Goal: Task Accomplishment & Management: Use online tool/utility

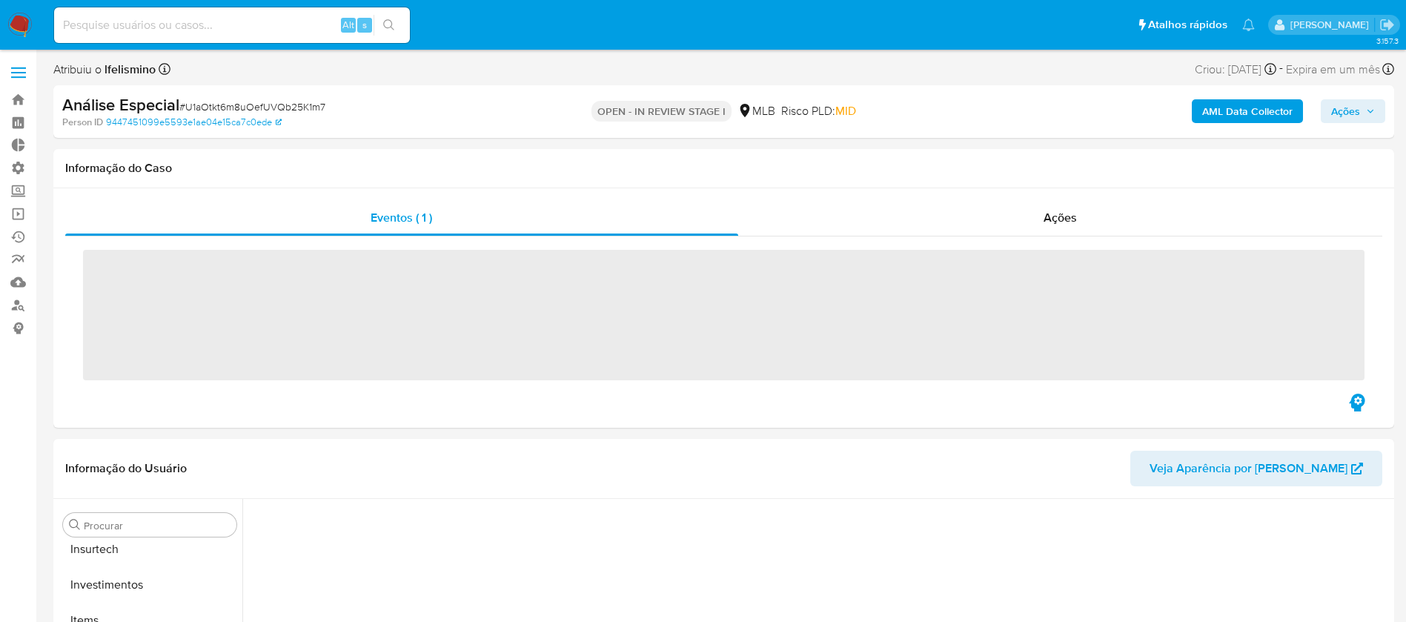
scroll to position [697, 0]
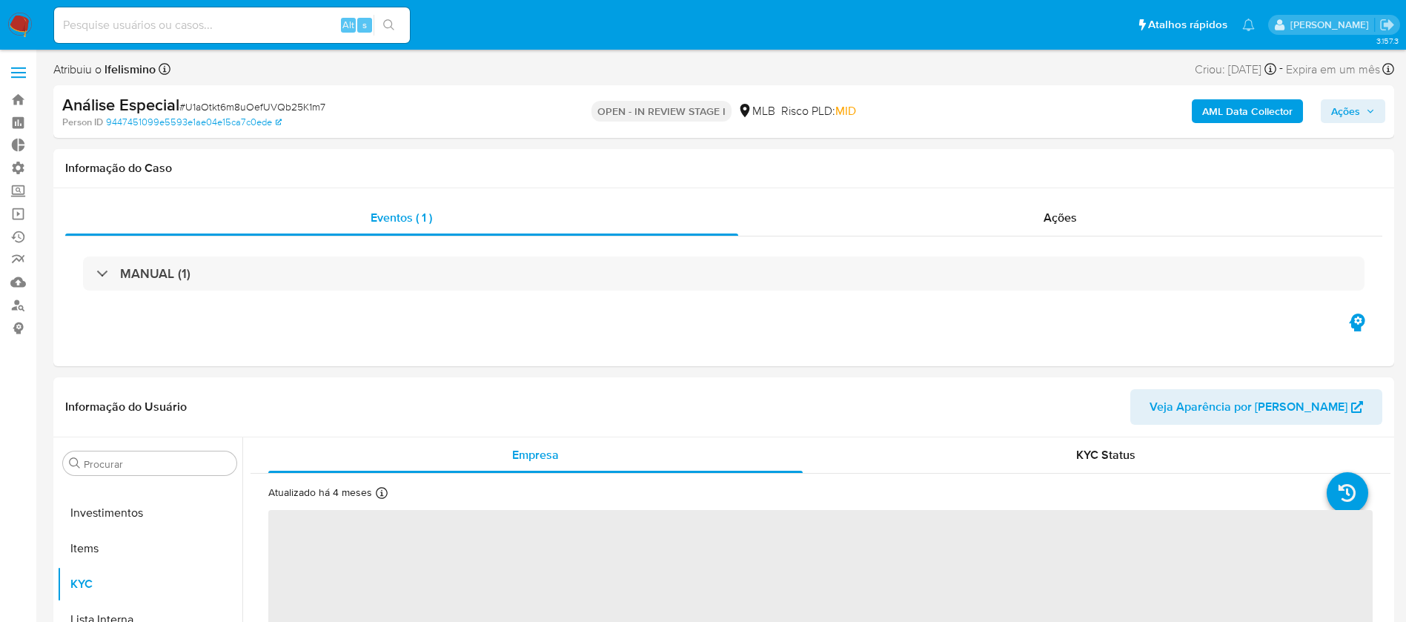
click at [274, 106] on span "# U1aOtkt6m8uOefUVQb25K1m7" at bounding box center [252, 106] width 146 height 15
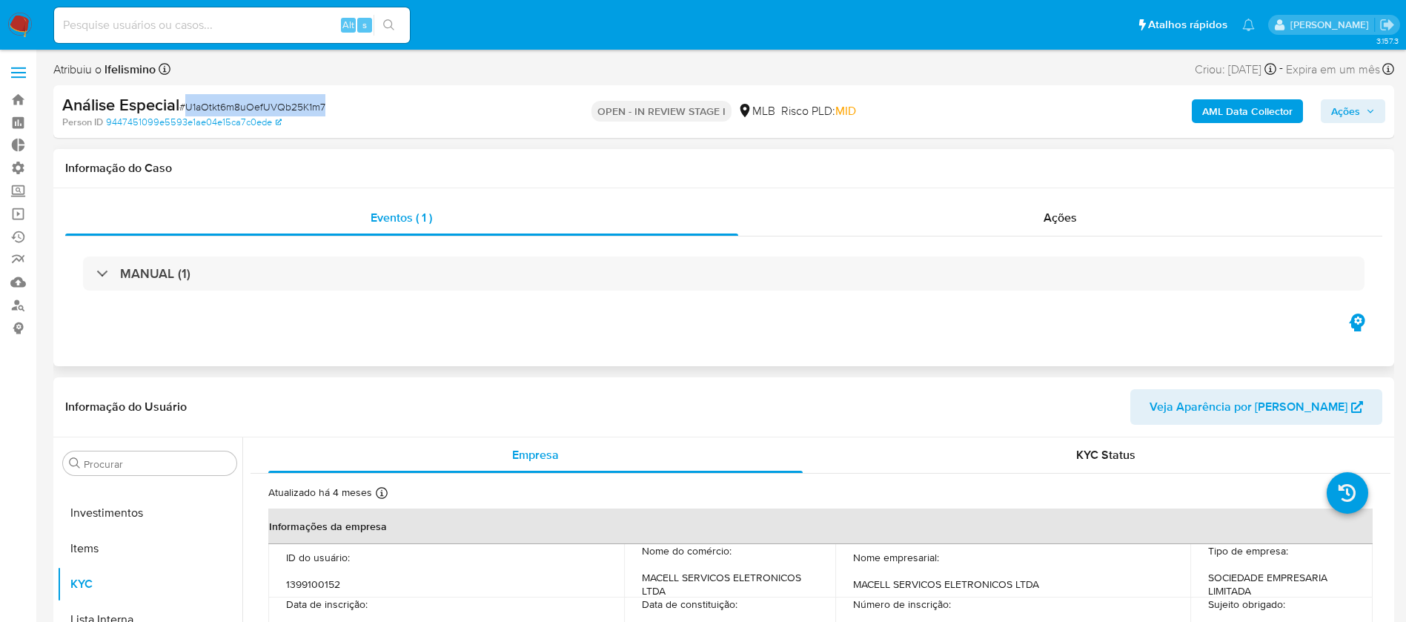
select select "10"
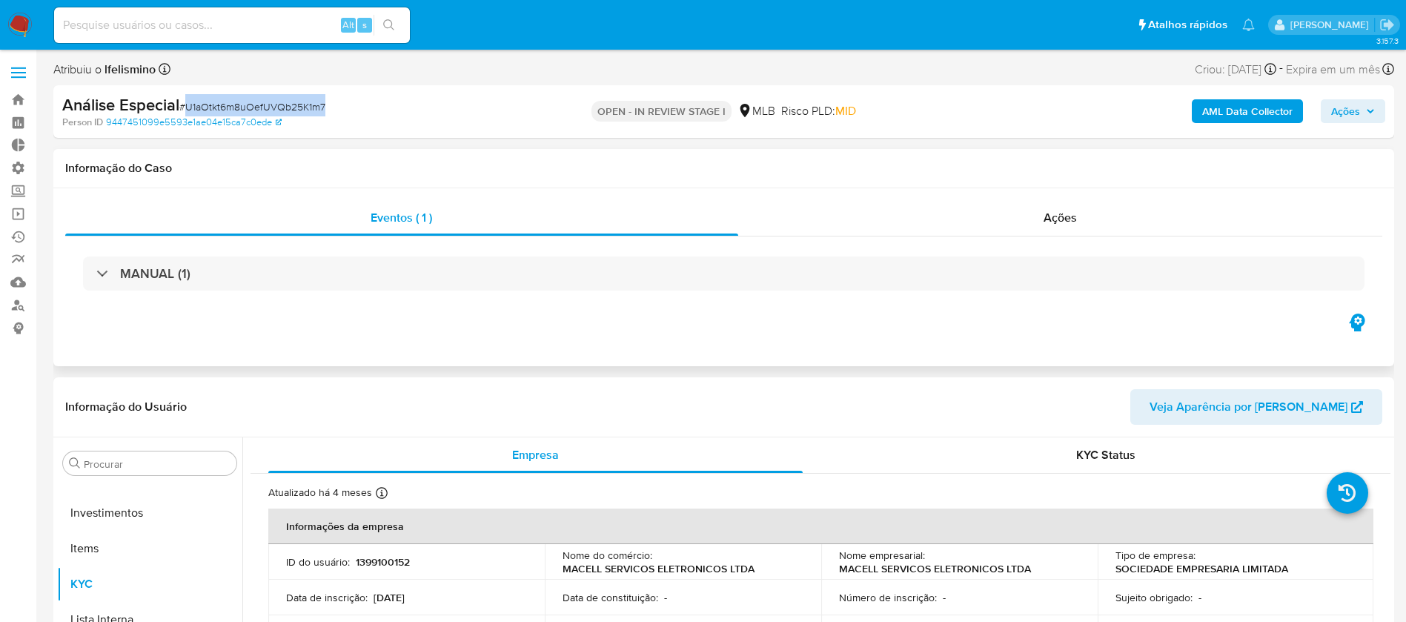
copy span "U1aOtkt6m8uOefUVQb25K1m7"
click at [1203, 114] on b "AML Data Collector" at bounding box center [1247, 111] width 90 height 24
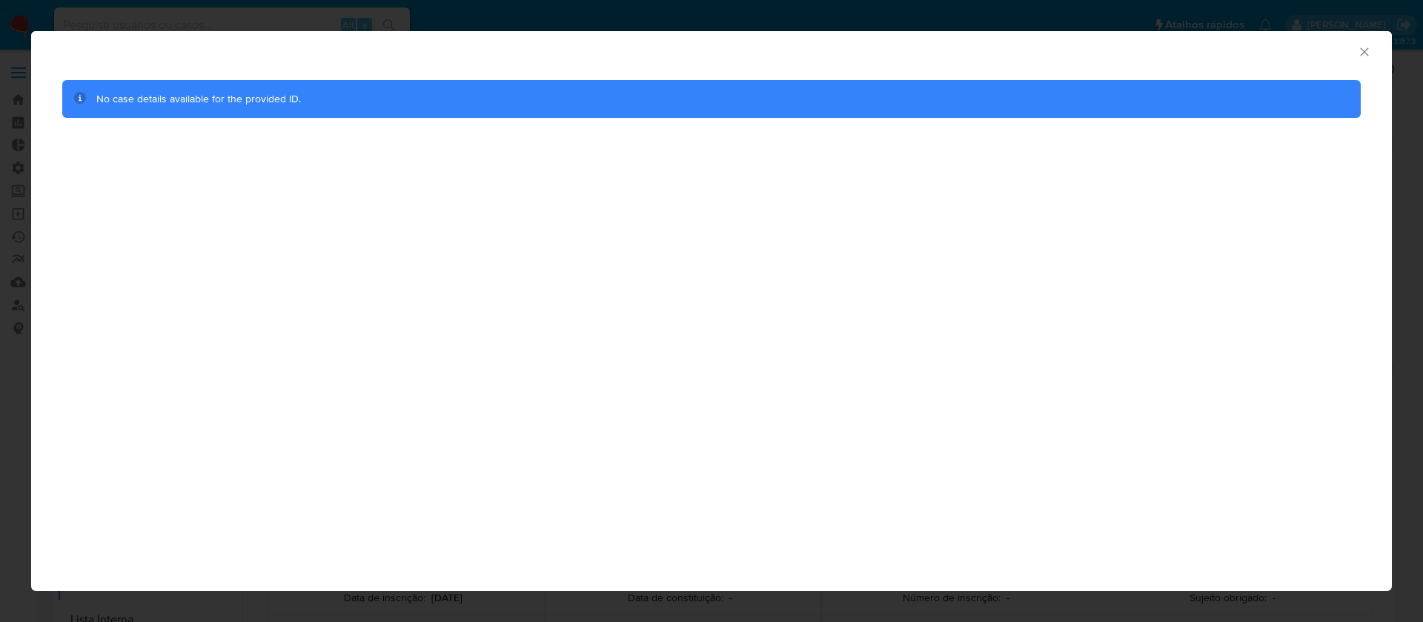
click at [1361, 42] on div "AML Data Collector" at bounding box center [711, 49] width 1361 height 37
click at [1363, 48] on icon "Fechar a janela" at bounding box center [1364, 51] width 15 height 15
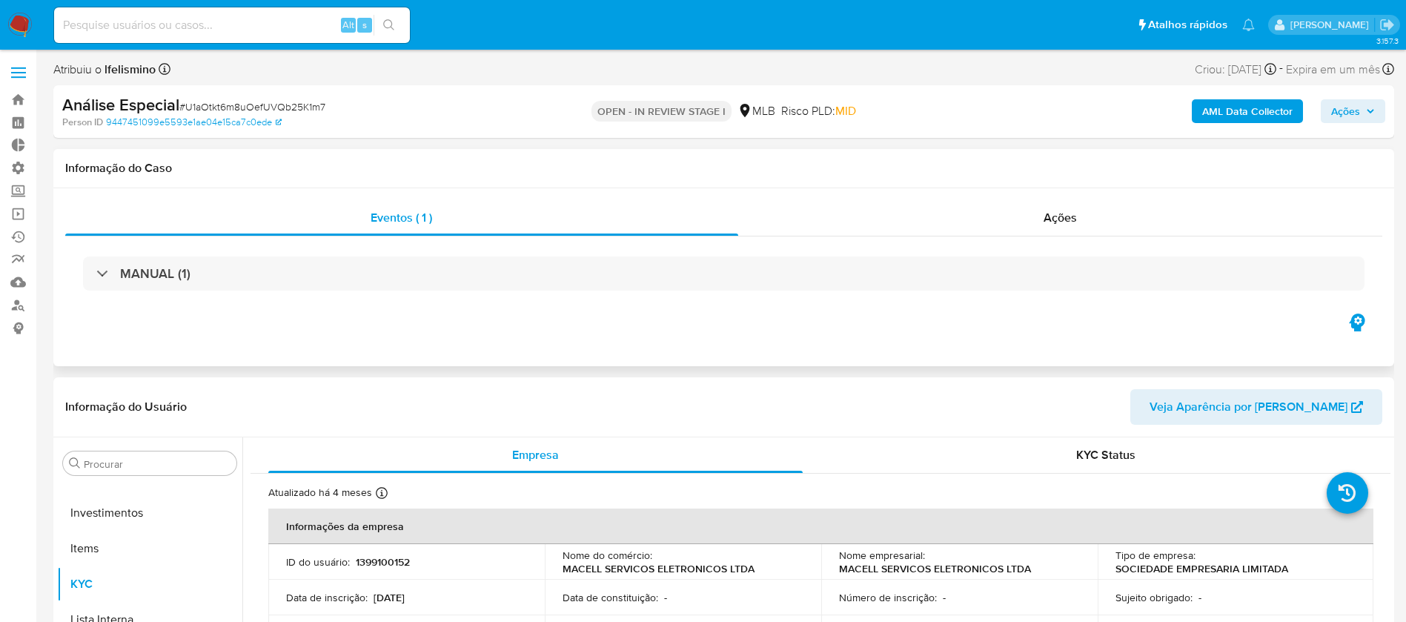
click at [750, 197] on div "Eventos ( 1 ) Ações MANUAL (1)" at bounding box center [723, 277] width 1341 height 178
